Goal: Task Accomplishment & Management: Use online tool/utility

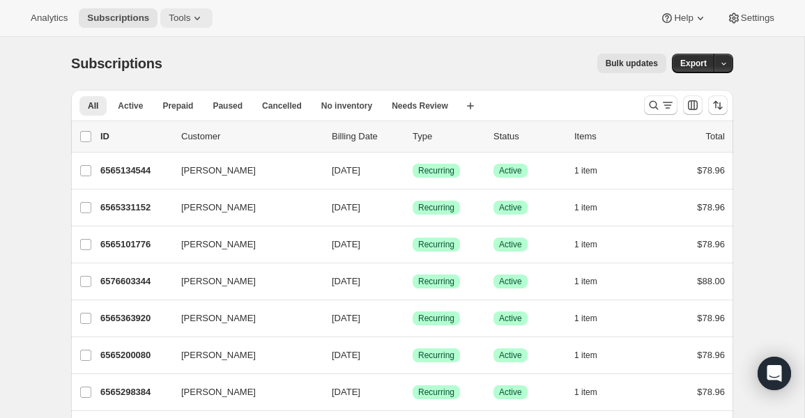
click at [189, 24] on button "Tools" at bounding box center [186, 18] width 52 height 20
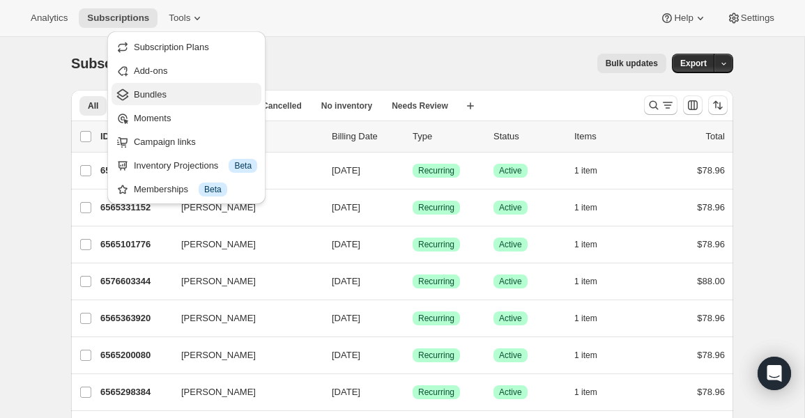
click at [175, 95] on span "Bundles" at bounding box center [195, 95] width 123 height 14
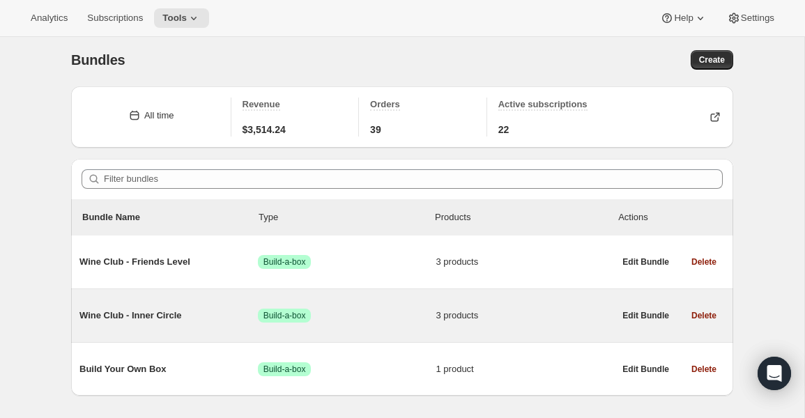
scroll to position [37, 0]
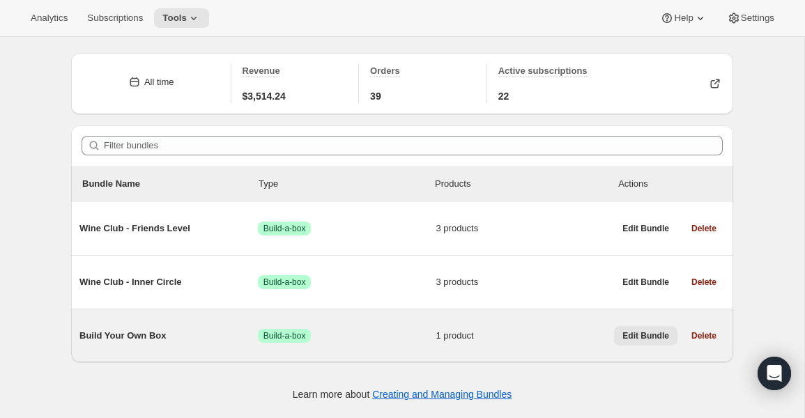
click at [636, 337] on span "Edit Bundle" at bounding box center [645, 335] width 47 height 11
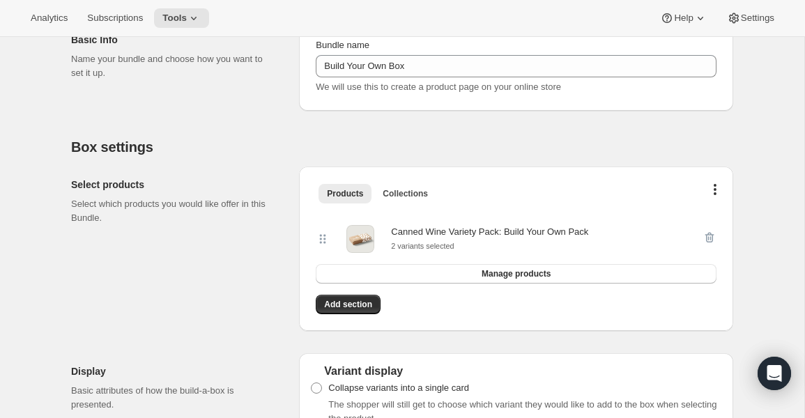
scroll to position [258, 0]
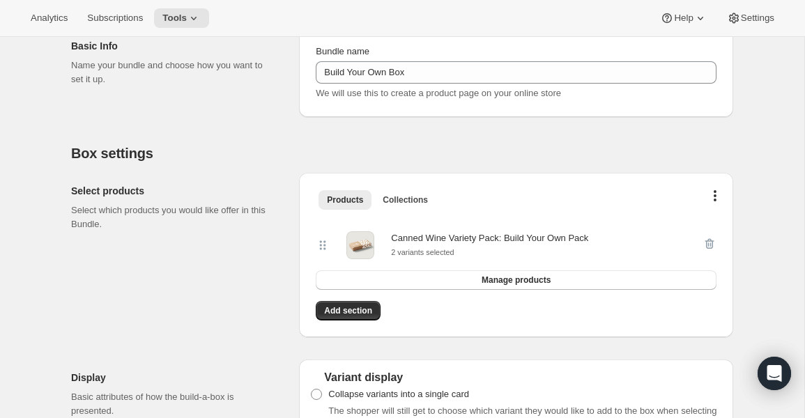
click at [709, 242] on div at bounding box center [709, 245] width 14 height 28
click at [461, 286] on button "Manage products" at bounding box center [516, 280] width 401 height 20
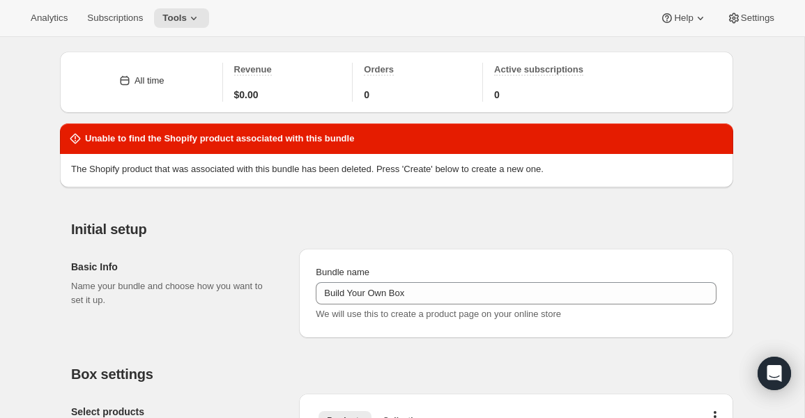
scroll to position [39, 0]
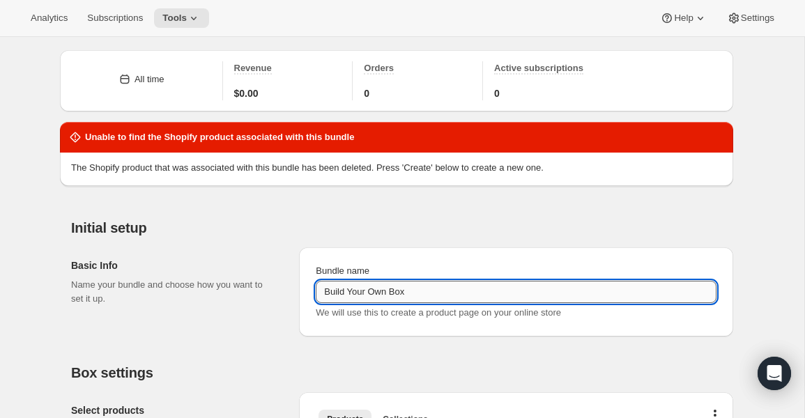
drag, startPoint x: 419, startPoint y: 293, endPoint x: 393, endPoint y: 295, distance: 25.9
click at [393, 295] on input "Build Your Own Box" at bounding box center [516, 292] width 401 height 22
click at [357, 297] on input "Build Your Own Box" at bounding box center [516, 292] width 401 height 22
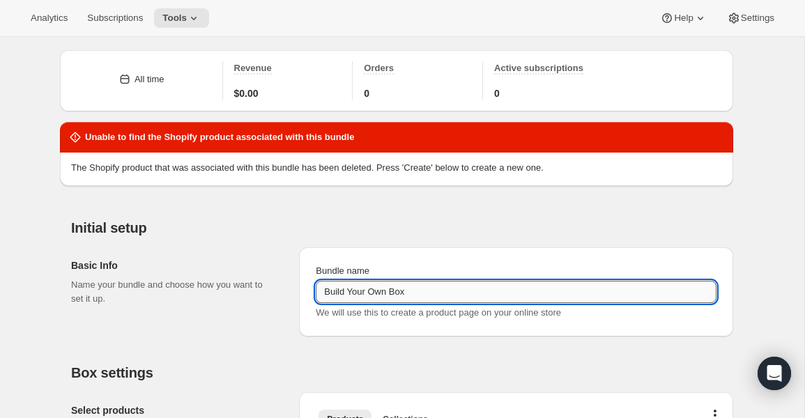
paste input "Canned Wine Variety Pack: Build Your Own Pack"
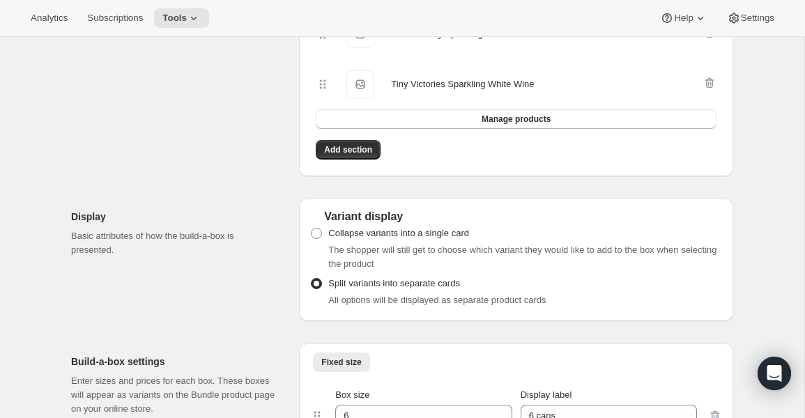
scroll to position [520, 0]
type input "Canned Wine Variety Pack: Build Your Own Pack"
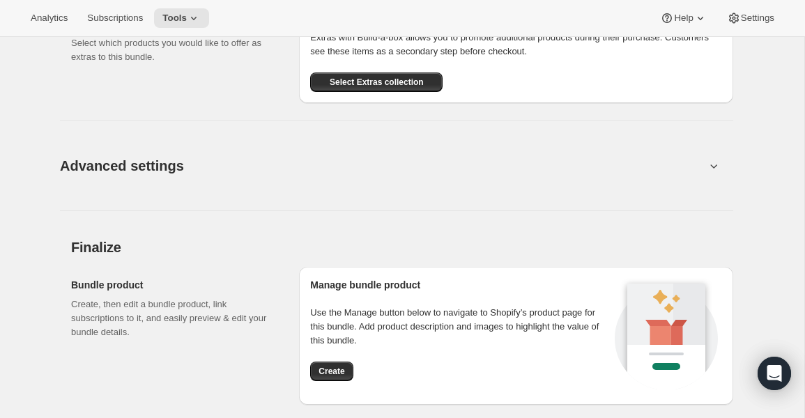
scroll to position [1175, 0]
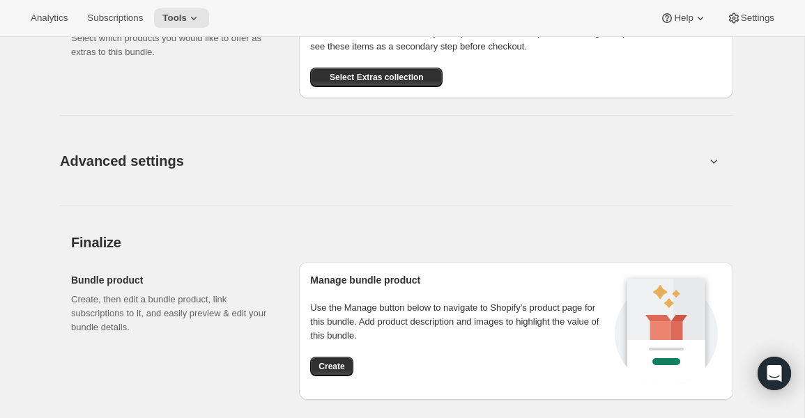
click at [559, 160] on button "Advanced settings" at bounding box center [383, 161] width 662 height 54
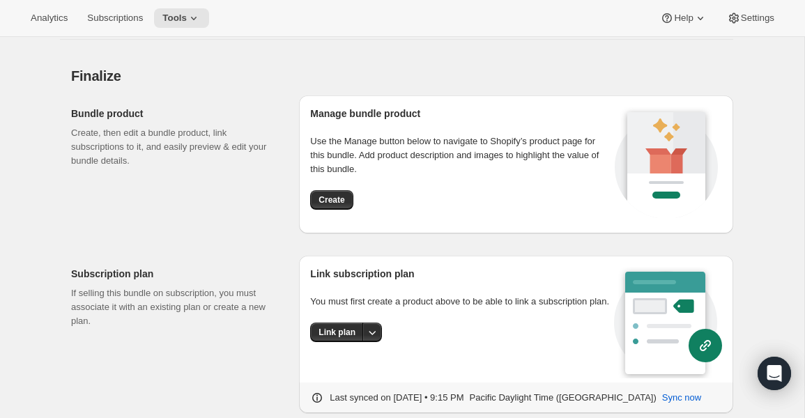
scroll to position [1570, 0]
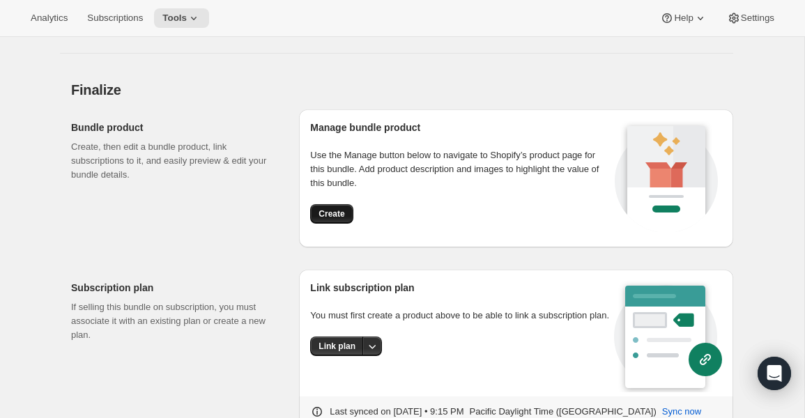
click at [325, 214] on span "Create" at bounding box center [331, 213] width 26 height 11
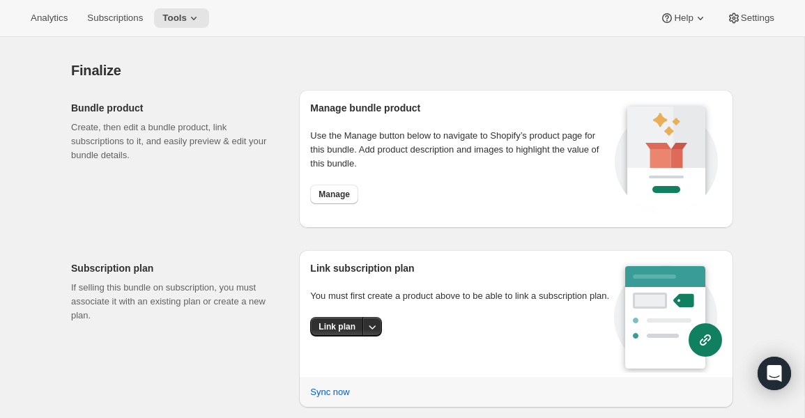
scroll to position [1506, 0]
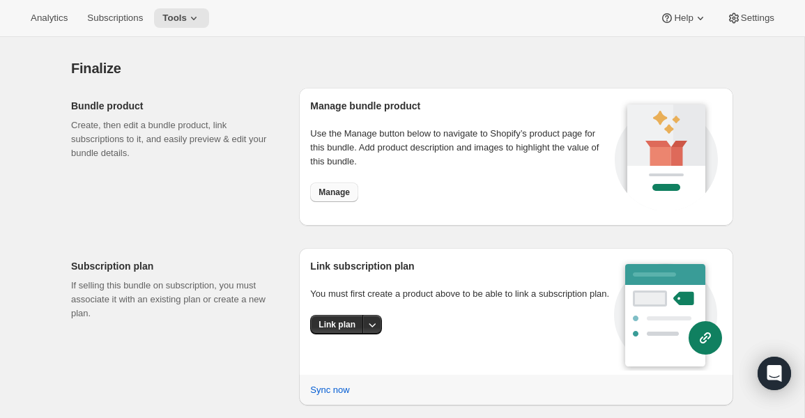
click at [337, 194] on span "Manage" at bounding box center [333, 192] width 31 height 11
